Goal: Information Seeking & Learning: Learn about a topic

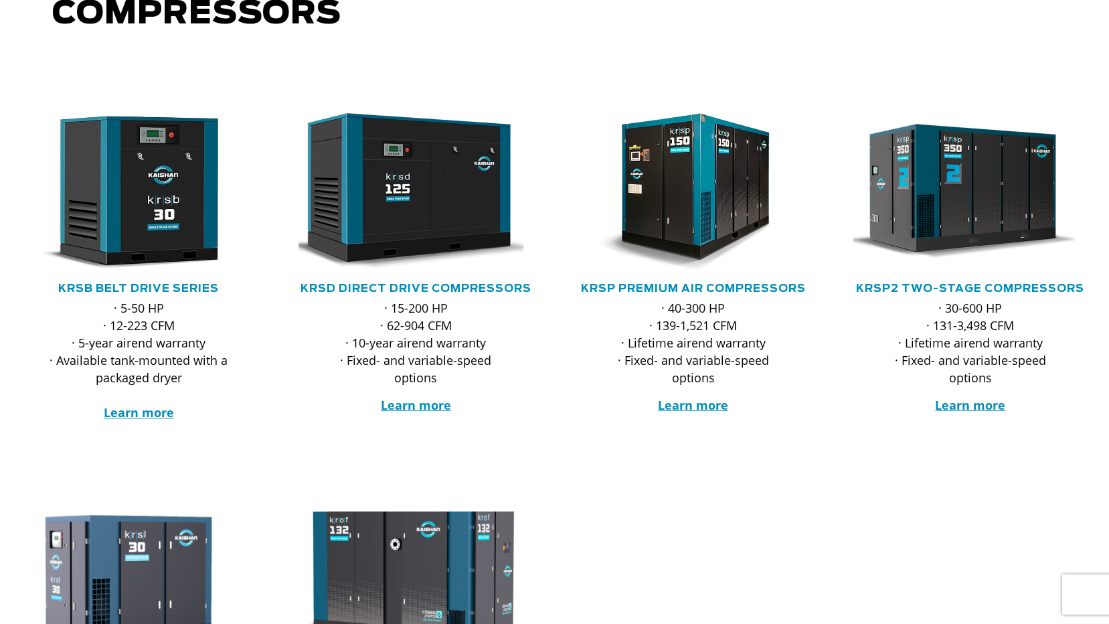
scroll to position [201, 0]
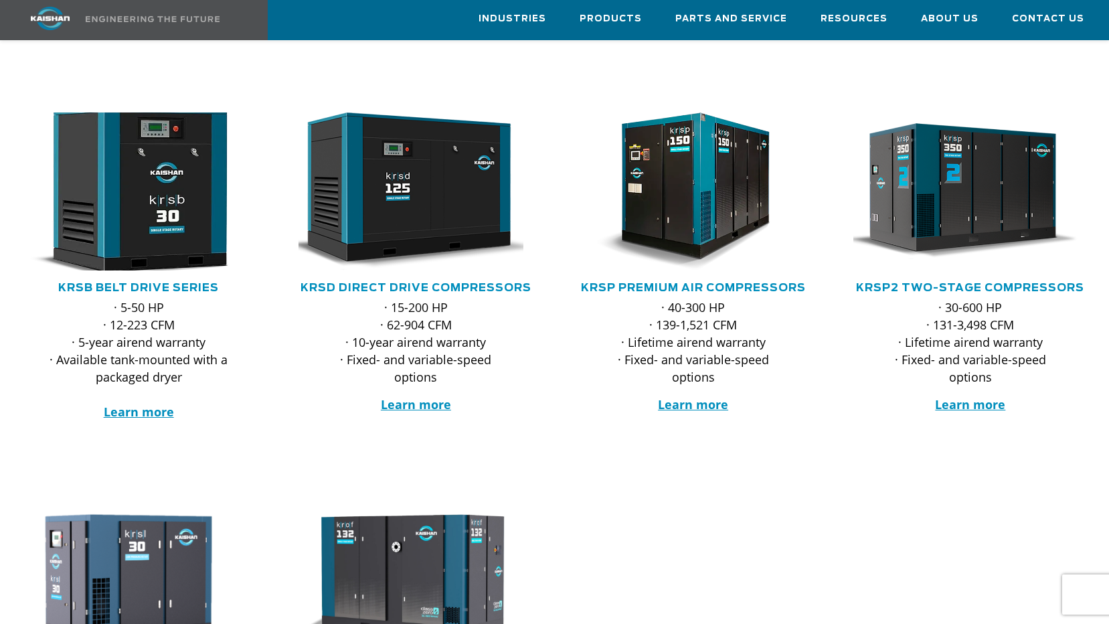
click at [139, 147] on img at bounding box center [128, 191] width 258 height 174
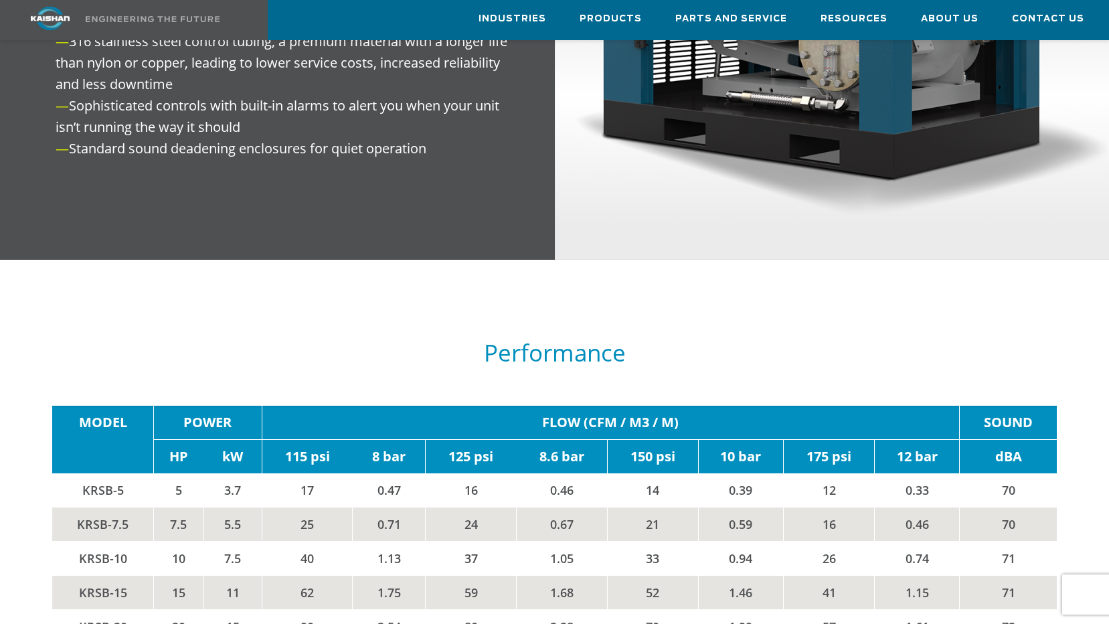
scroll to position [2142, 0]
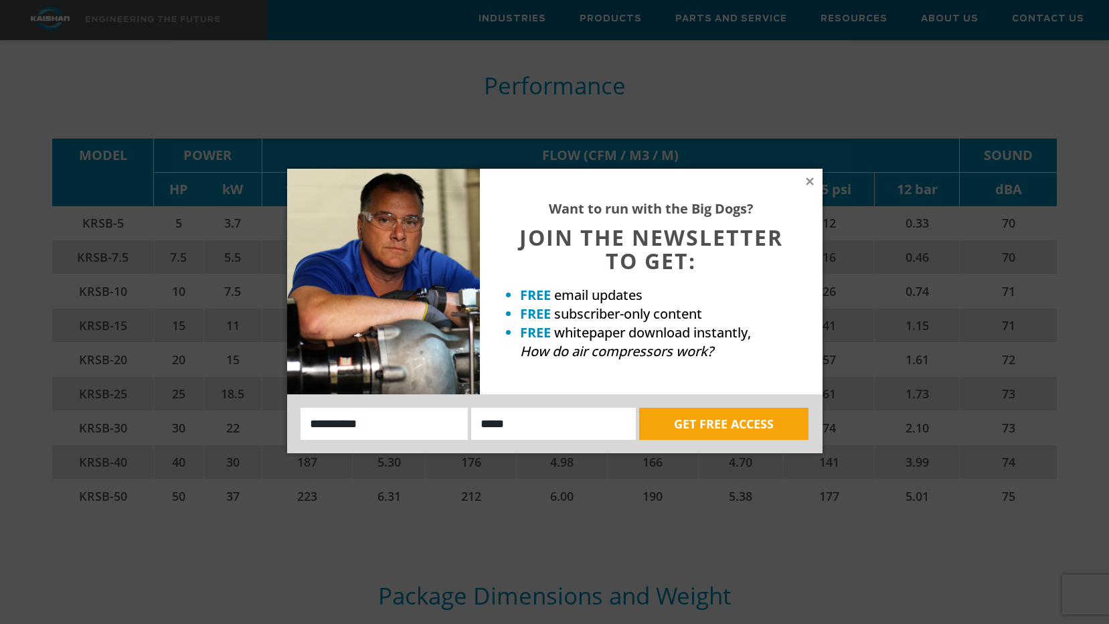
click at [817, 187] on div "Want to run with the Big Dogs? JOIN THE NEWSLETTER TO GET: FREE email updates F…" at bounding box center [651, 282] width 343 height 226
click at [811, 184] on icon at bounding box center [810, 181] width 12 height 12
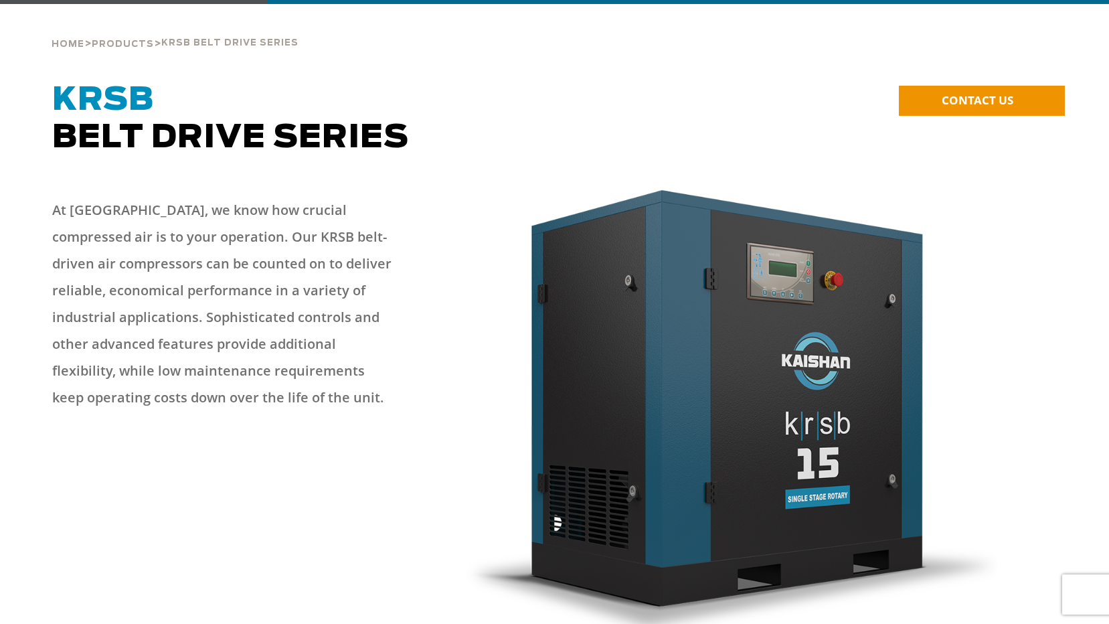
scroll to position [0, 0]
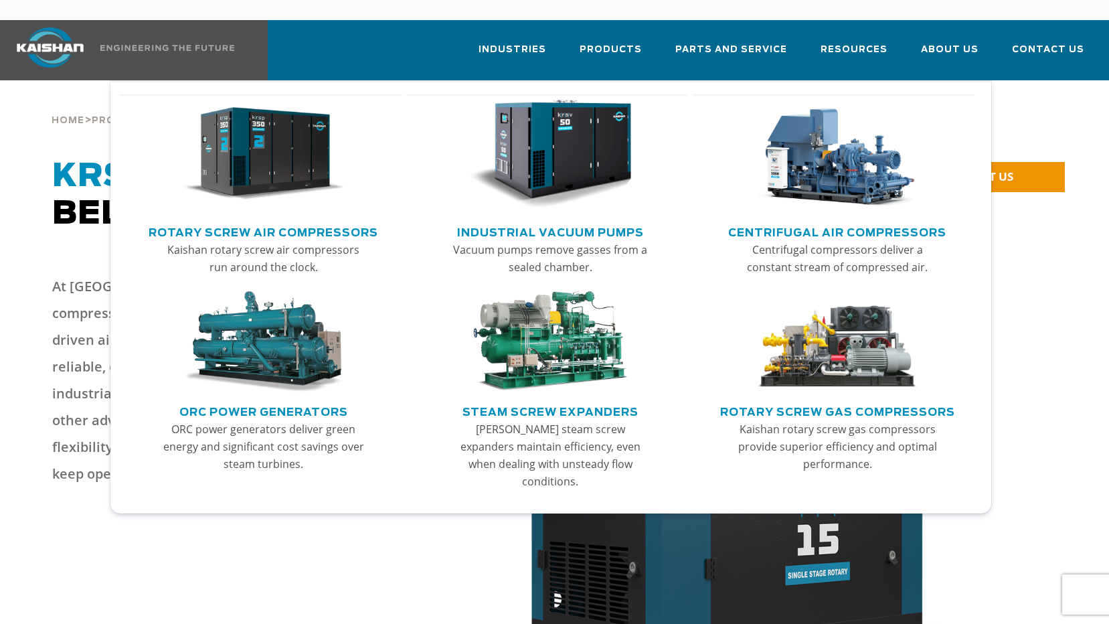
click at [254, 154] on img "Main menu" at bounding box center [264, 154] width 162 height 109
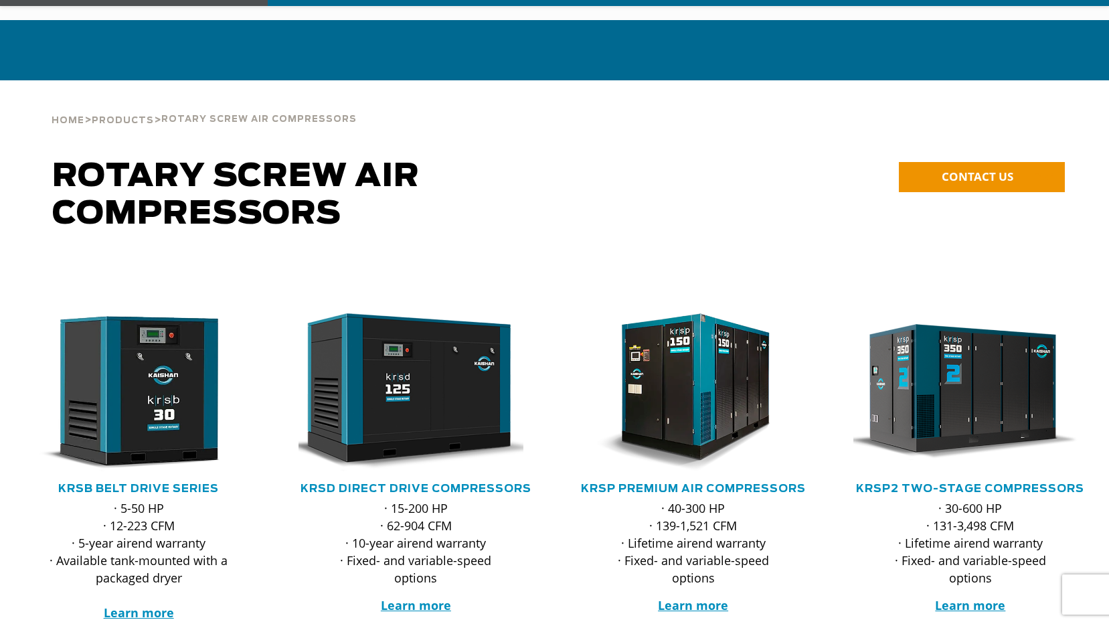
scroll to position [335, 0]
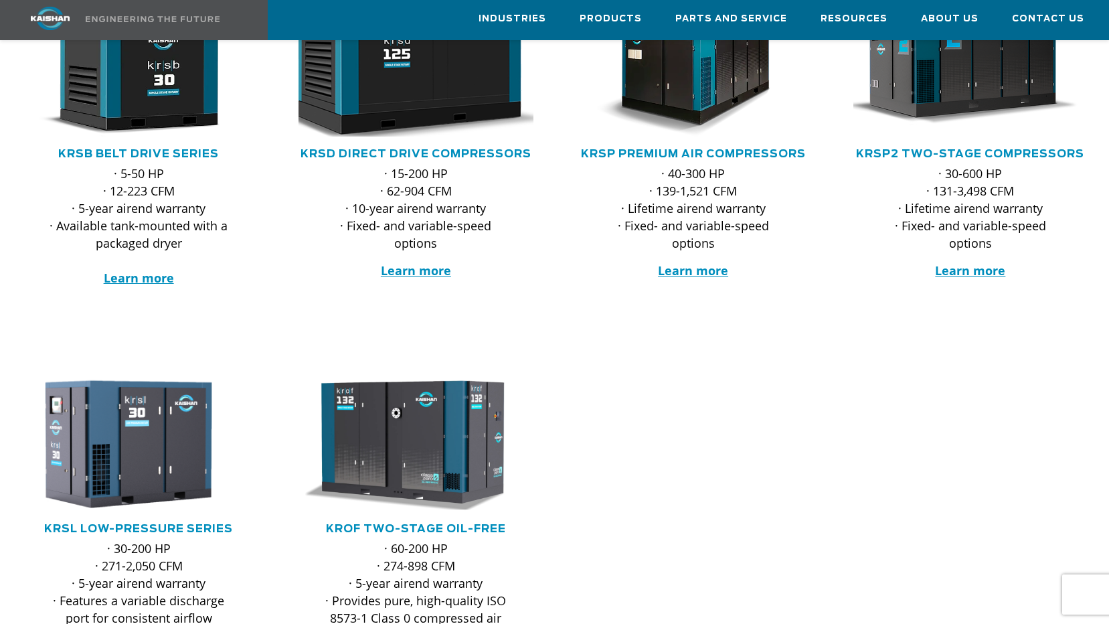
click at [393, 82] on img at bounding box center [406, 58] width 258 height 174
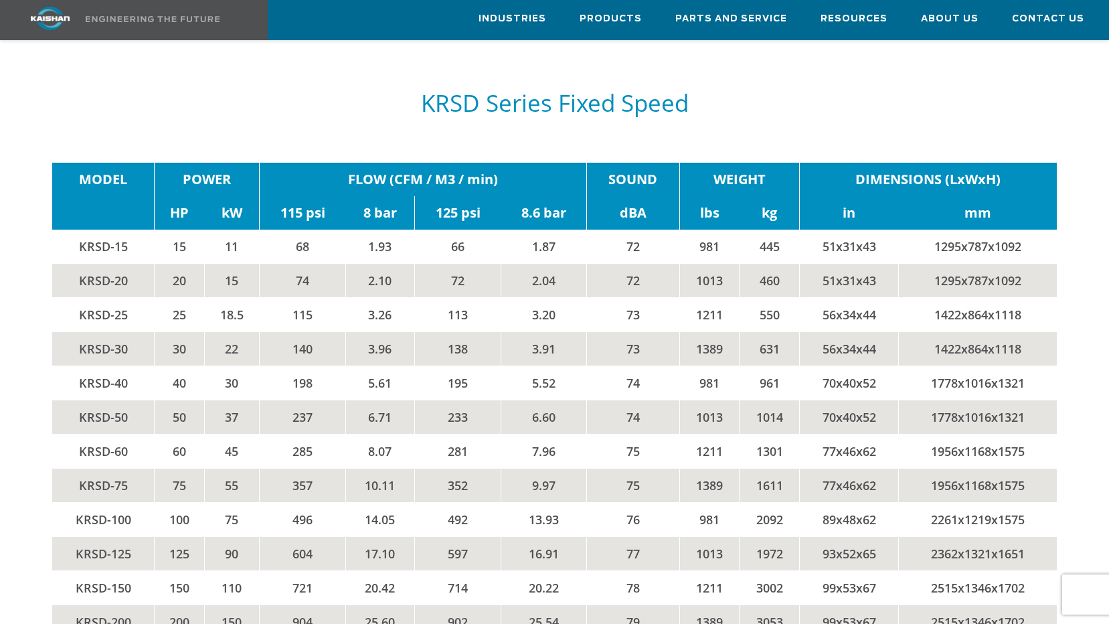
scroll to position [2075, 0]
